Goal: Find specific page/section: Find specific page/section

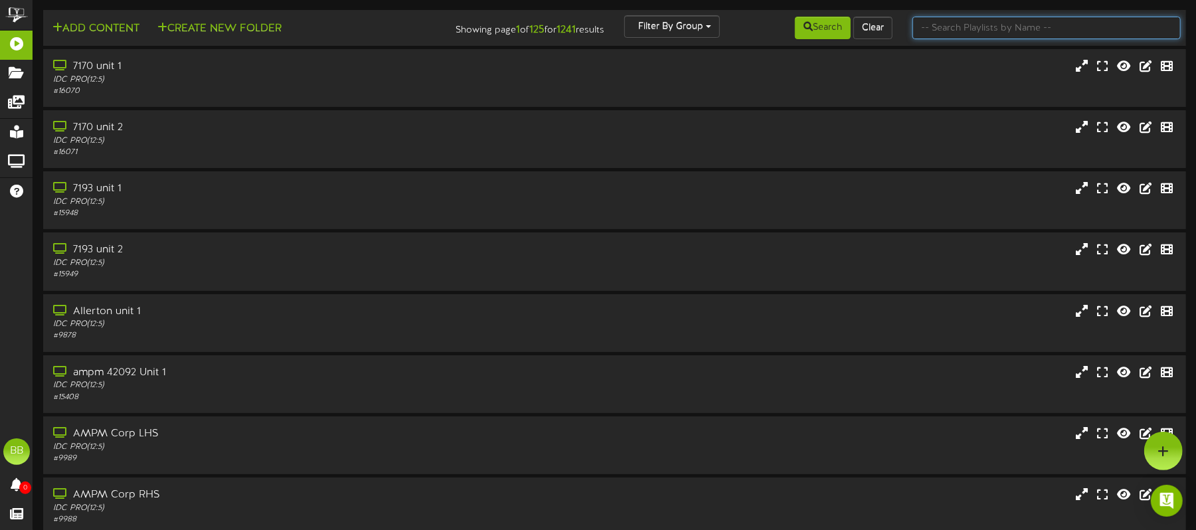
click at [1010, 24] on input "text" at bounding box center [1047, 28] width 268 height 23
type input "42564"
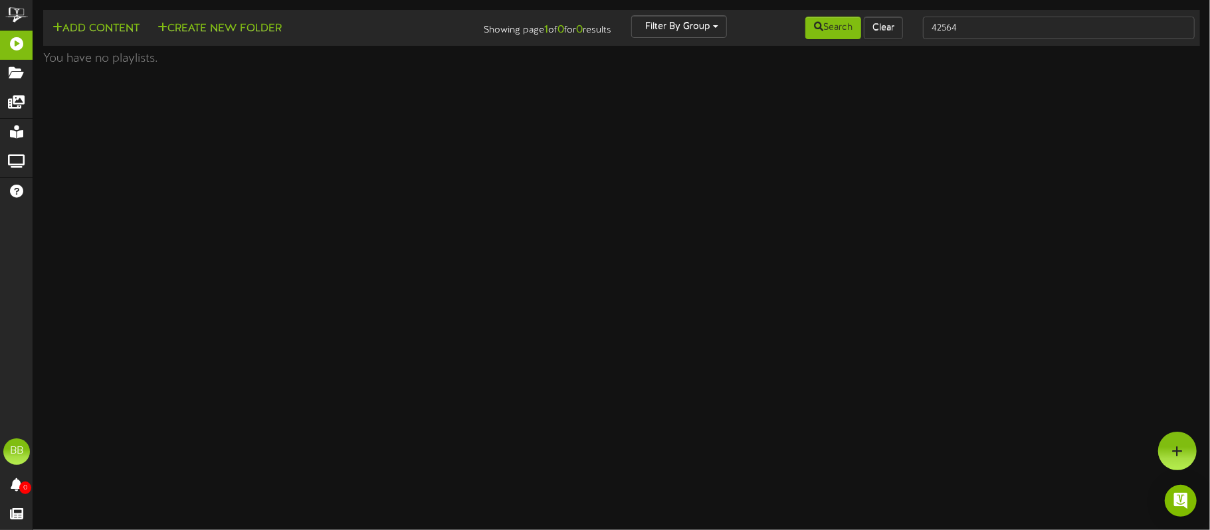
click at [793, 72] on html "ChannelValet Playlists Folders Messages My Library Groups Help BB BPUSFoodTeam …" at bounding box center [605, 36] width 1210 height 72
click at [1008, 30] on input "42564" at bounding box center [1059, 28] width 272 height 23
click at [986, 32] on input "42564" at bounding box center [1059, 28] width 272 height 23
click at [983, 35] on input "42564" at bounding box center [1059, 28] width 272 height 23
type input "42851"
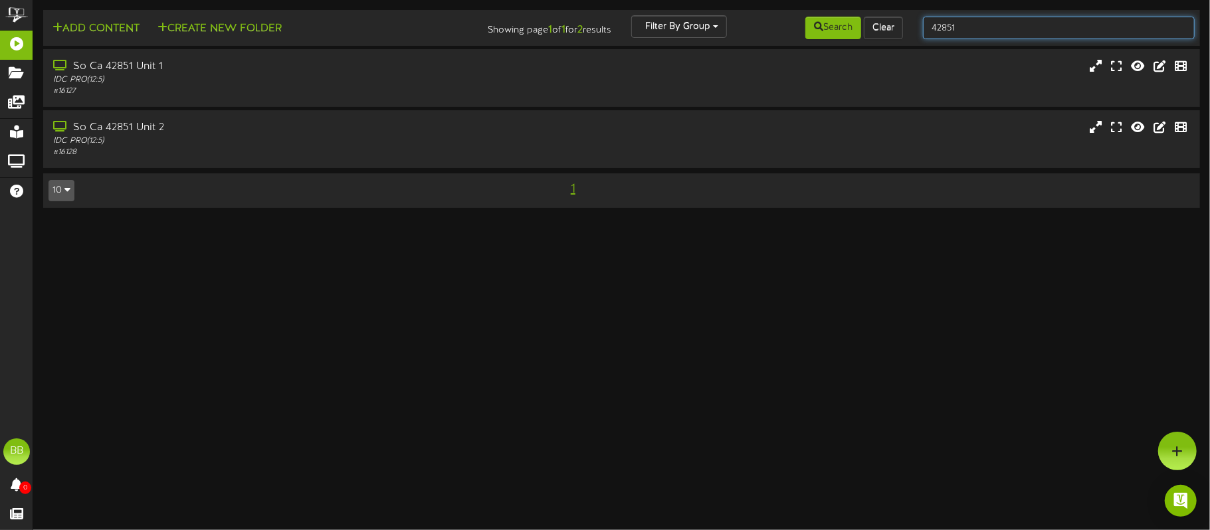
click at [971, 28] on input "42851" at bounding box center [1059, 28] width 272 height 23
type input "42564"
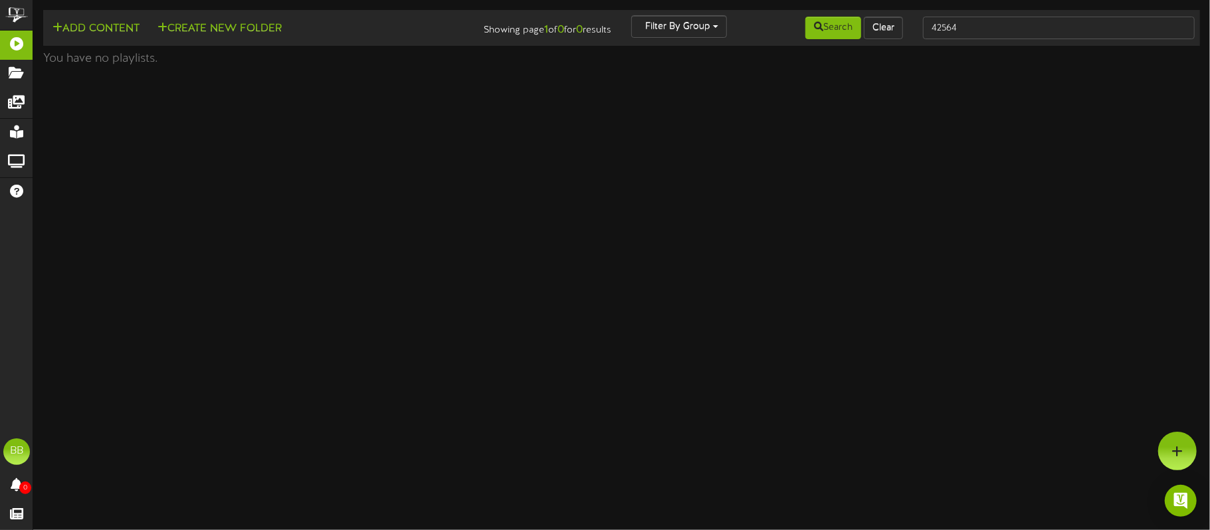
click at [263, 72] on html "ChannelValet Playlists Folders Messages My Library Groups Help BB BPUSFoodTeam …" at bounding box center [605, 36] width 1210 height 72
drag, startPoint x: 970, startPoint y: 24, endPoint x: 963, endPoint y: 24, distance: 7.3
click at [967, 24] on input "42564" at bounding box center [1059, 28] width 272 height 23
click at [959, 17] on input "42564" at bounding box center [1059, 28] width 272 height 23
type input "42851"
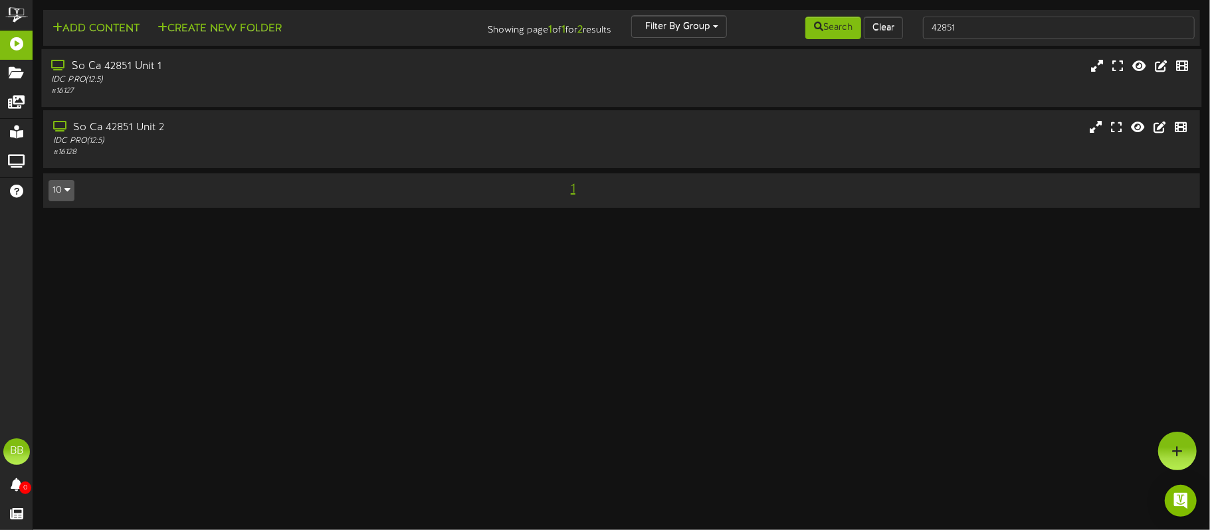
click at [78, 66] on div "So Ca 42851 Unit 1" at bounding box center [282, 66] width 463 height 15
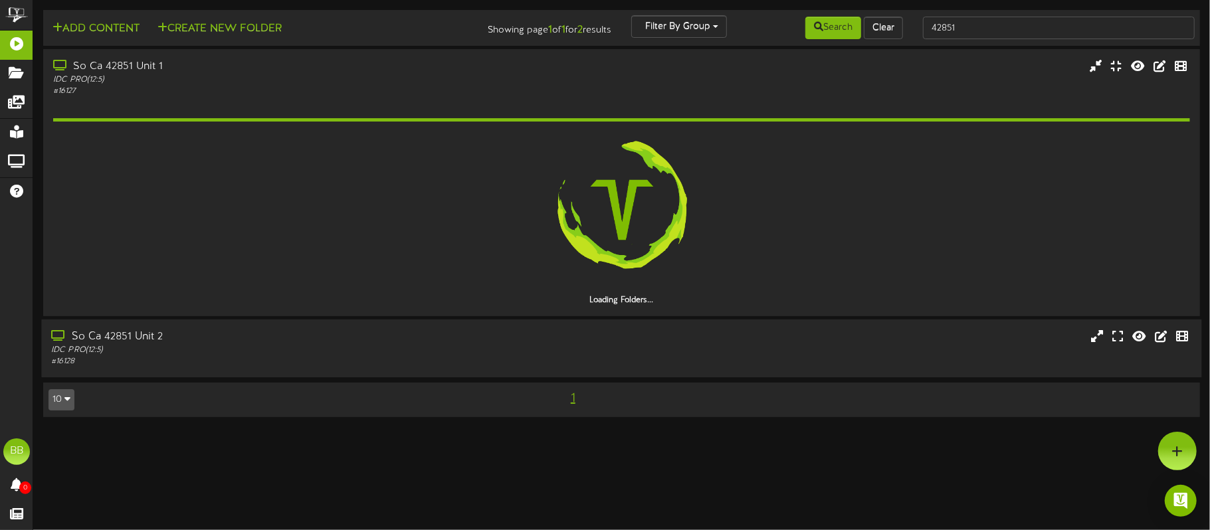
click at [122, 343] on div "So Ca 42851 Unit 2" at bounding box center [282, 337] width 463 height 15
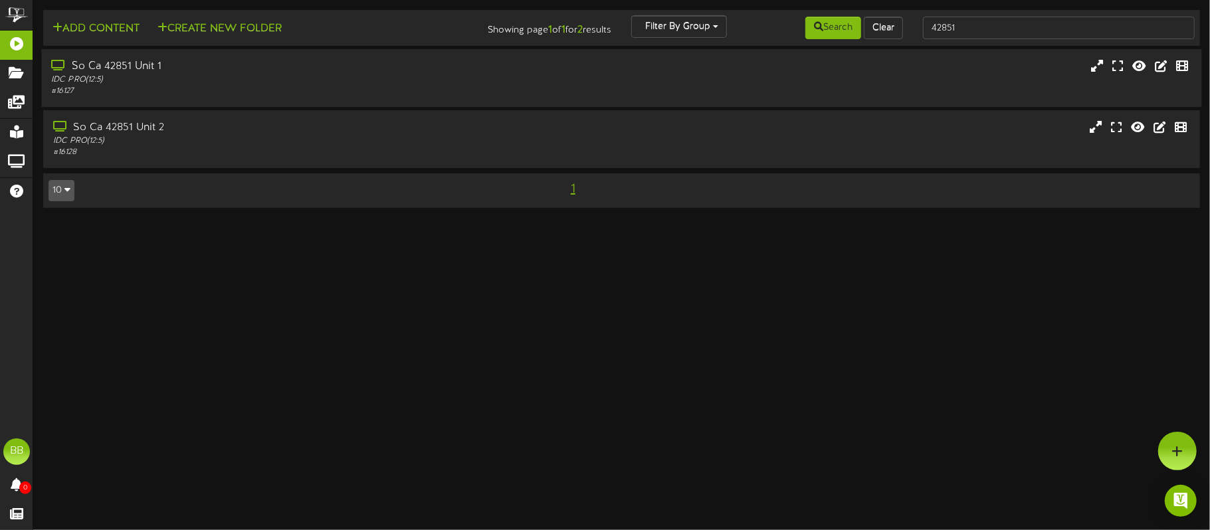
drag, startPoint x: 278, startPoint y: 72, endPoint x: 294, endPoint y: 90, distance: 24.0
click at [276, 72] on div "So Ca 42851 Unit 1" at bounding box center [282, 66] width 463 height 15
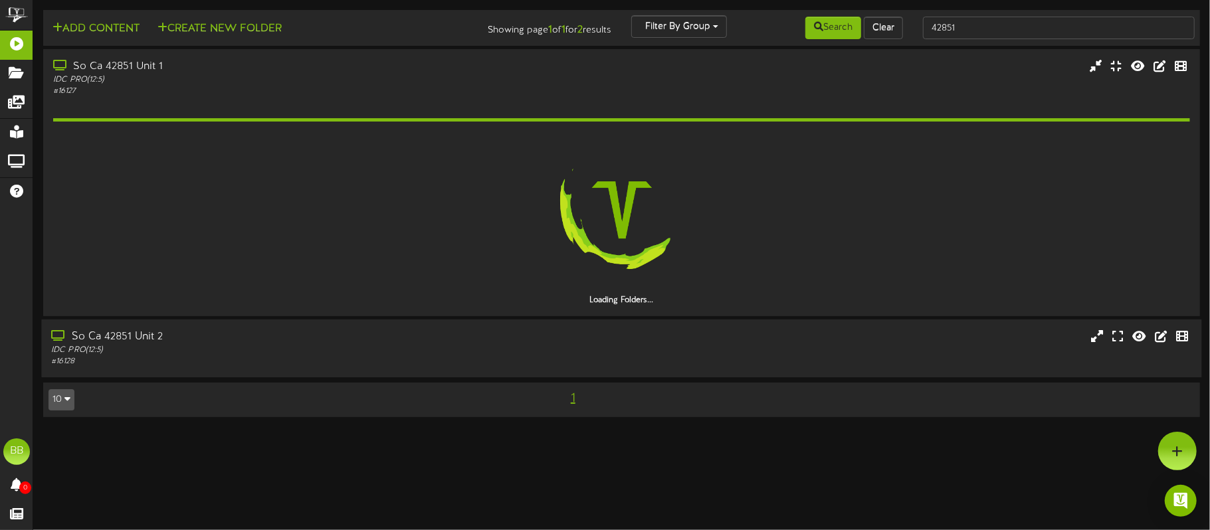
click at [247, 346] on div "IDC PRO ( 12:5 )" at bounding box center [282, 350] width 463 height 11
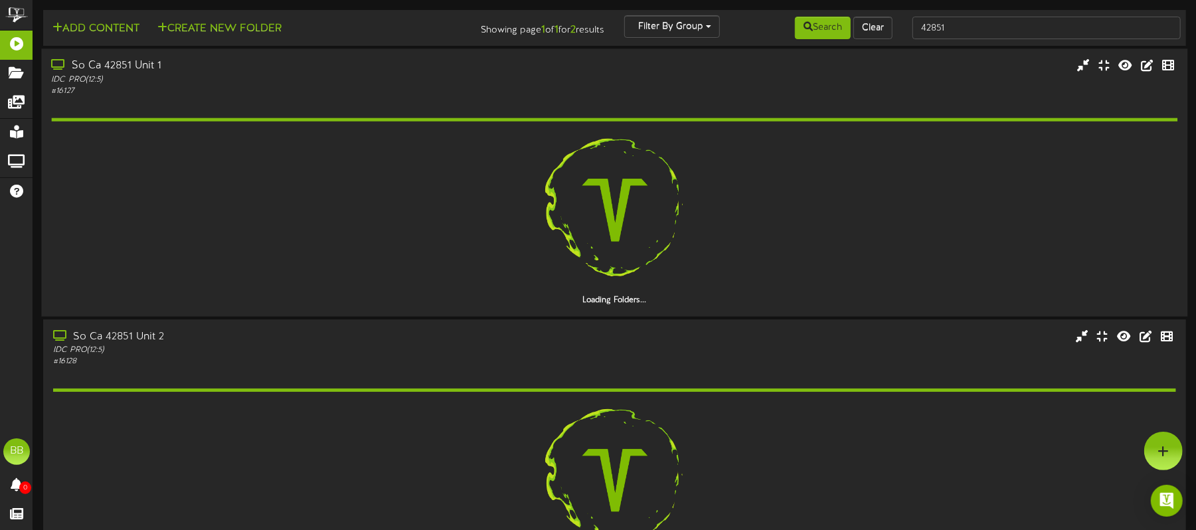
click at [580, 166] on img at bounding box center [614, 210] width 171 height 171
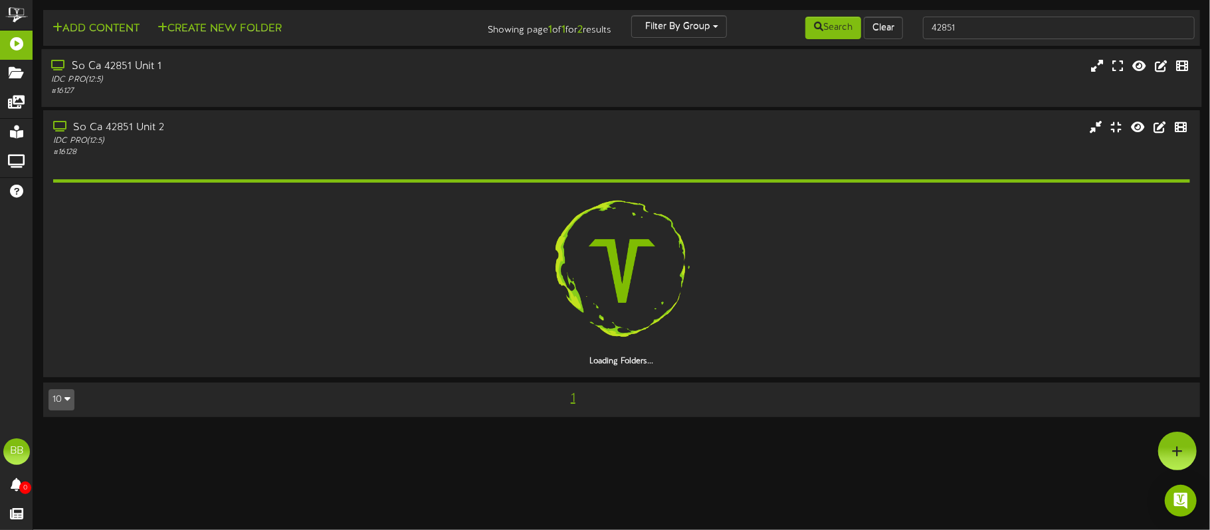
click at [607, 88] on div "So Ca 42851 Unit 1 IDC PRO ( 12:5 ) # 16127" at bounding box center [621, 78] width 1160 height 38
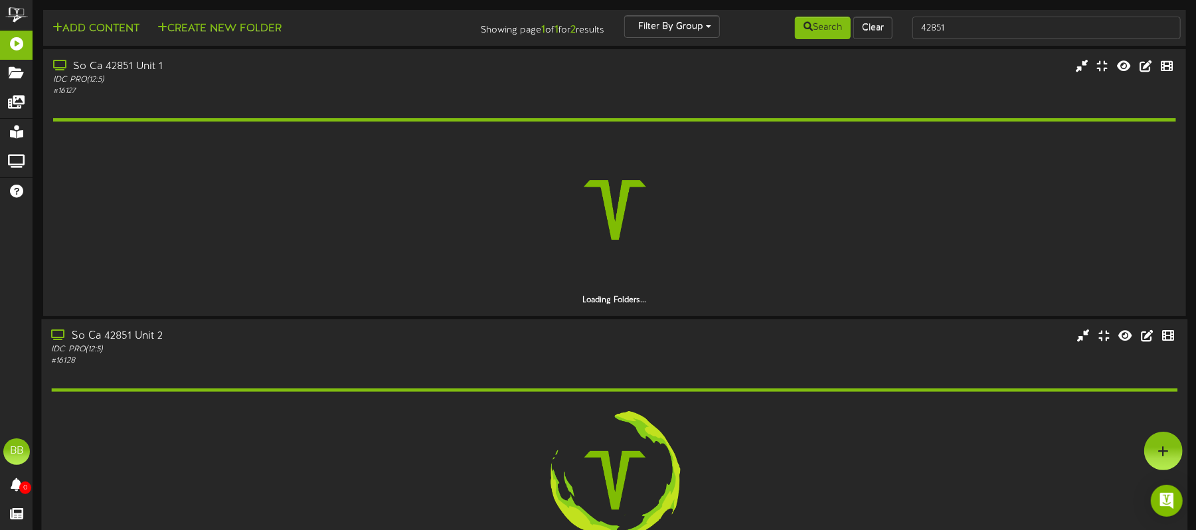
click at [620, 421] on img at bounding box center [614, 480] width 171 height 171
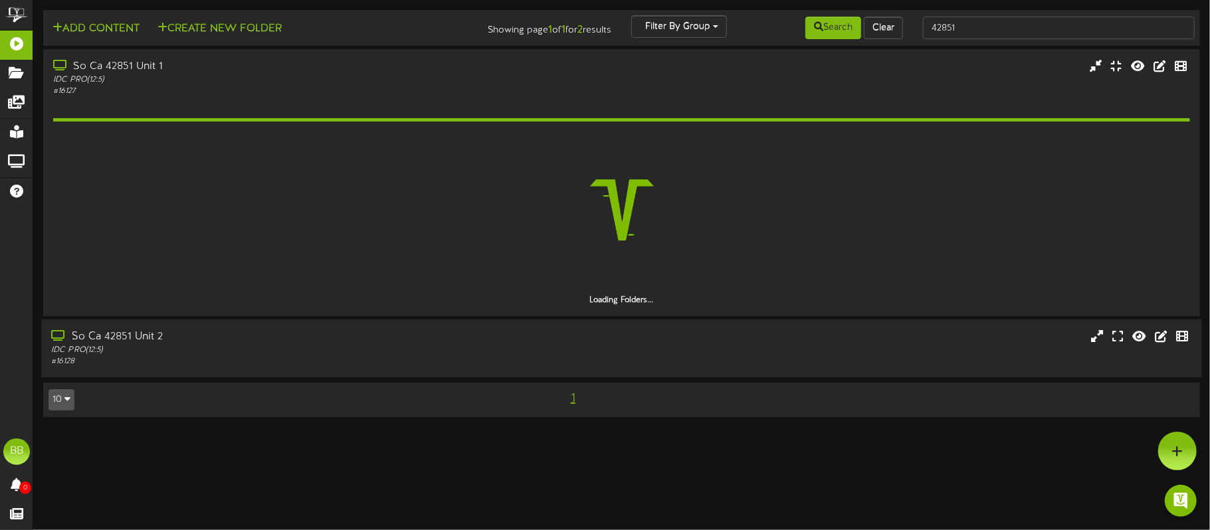
click at [612, 345] on div "So Ca 42851 Unit 2 IDC PRO ( 12:5 ) # 16128" at bounding box center [621, 349] width 1160 height 38
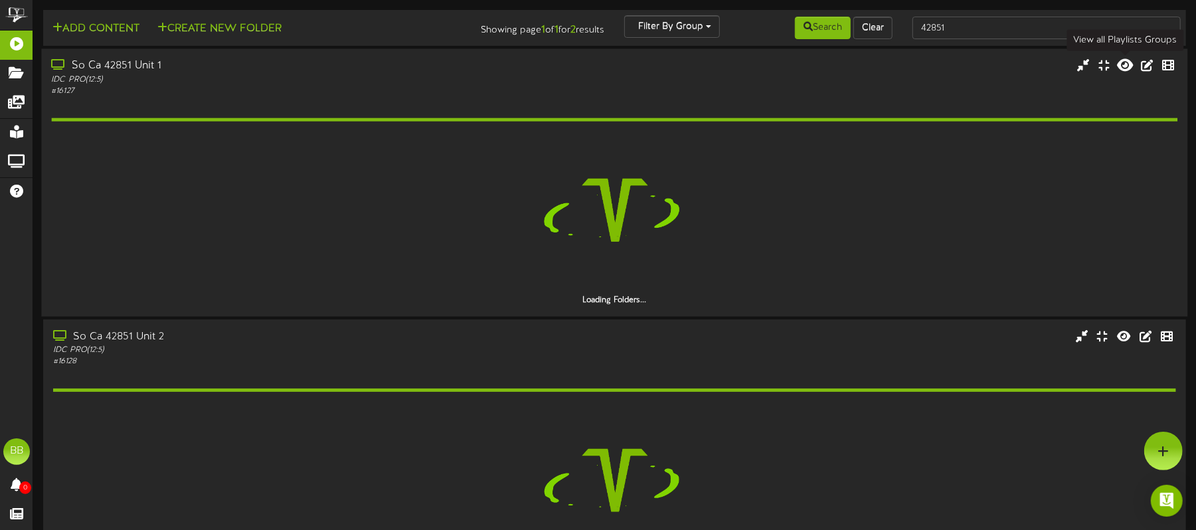
click at [1121, 70] on icon at bounding box center [1125, 65] width 16 height 15
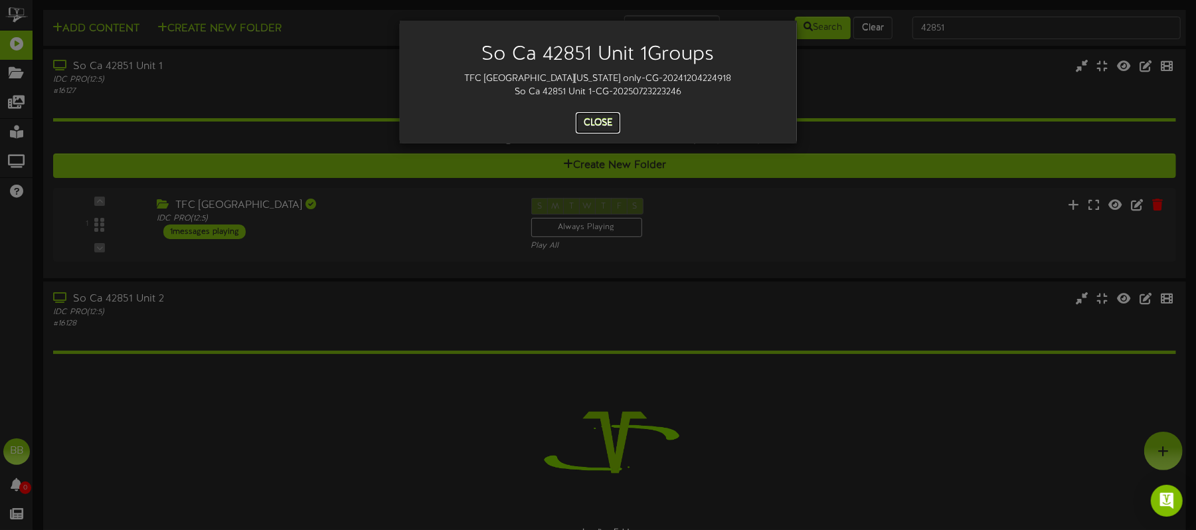
click at [599, 122] on button "Close" at bounding box center [598, 122] width 45 height 21
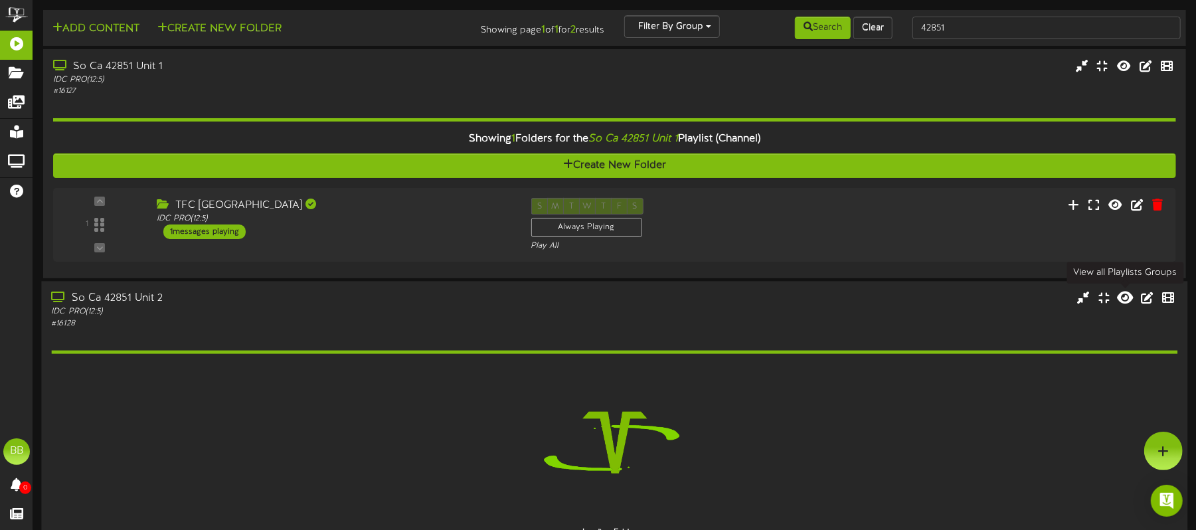
click at [1128, 302] on icon at bounding box center [1125, 297] width 16 height 15
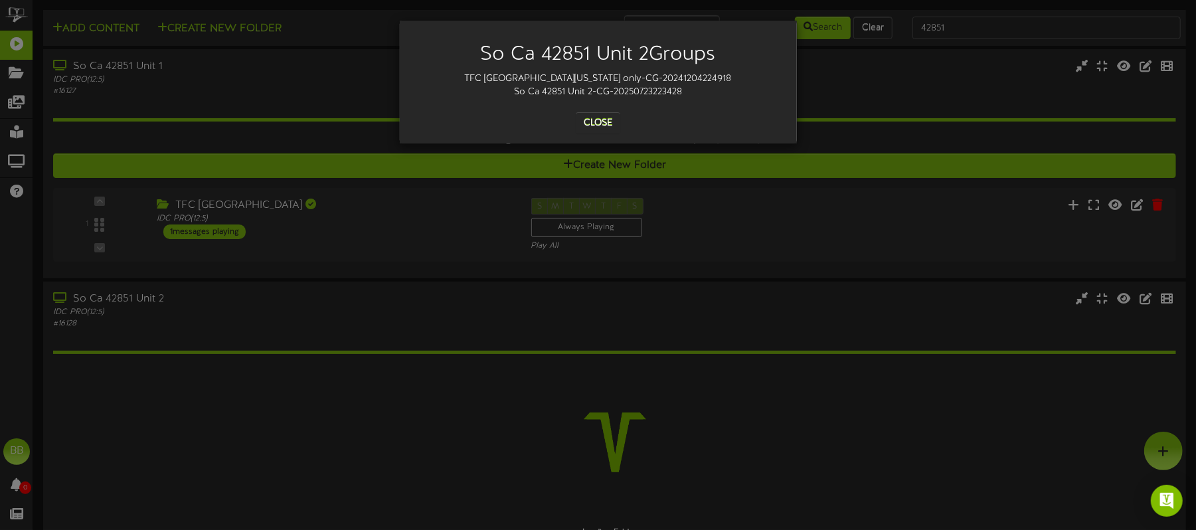
click at [591, 136] on div "So Ca 42851 Unit 2 Groups TFC Southern California only-CG-20241204224918 So Ca …" at bounding box center [598, 82] width 397 height 123
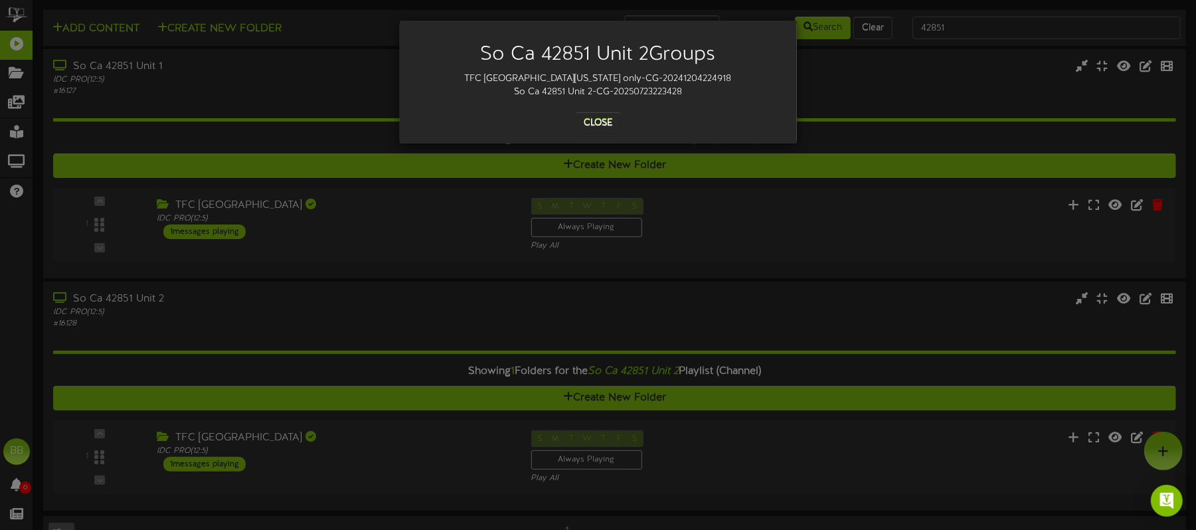
click at [865, 476] on div "So Ca 42851 Unit 2 Groups TFC Southern California only-CG-20241204224918 So Ca …" at bounding box center [598, 265] width 1196 height 530
